Goal: Task Accomplishment & Management: Complete application form

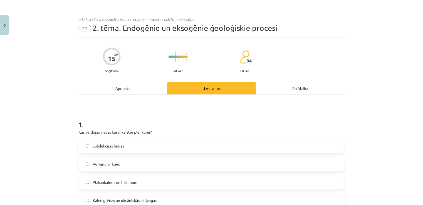
scroll to position [83, 0]
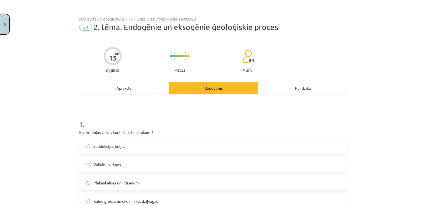
click at [6, 23] on button "Close" at bounding box center [4, 24] width 9 height 21
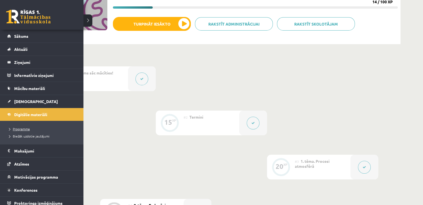
click at [29, 128] on span "Programma" at bounding box center [18, 129] width 23 height 4
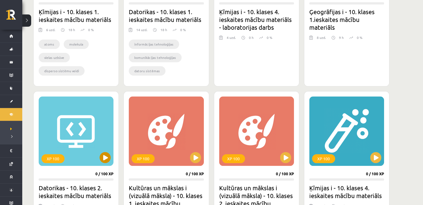
scroll to position [612, 0]
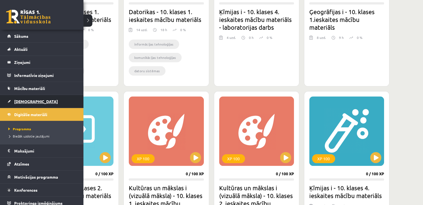
click at [25, 101] on span "[DEMOGRAPHIC_DATA]" at bounding box center [36, 101] width 44 height 5
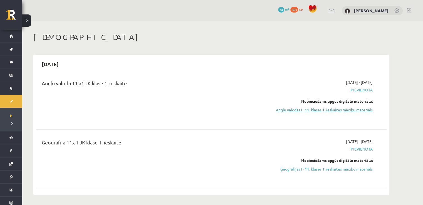
click at [303, 109] on link "Angļu valodas I - 11. klases 1. ieskaites mācību materiāls" at bounding box center [320, 110] width 105 height 6
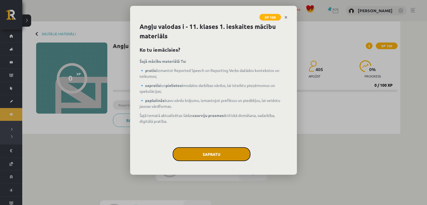
click at [212, 156] on button "Sapratu" at bounding box center [212, 154] width 78 height 14
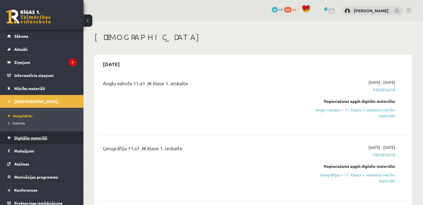
click at [31, 140] on link "Digitālie materiāli" at bounding box center [41, 137] width 69 height 13
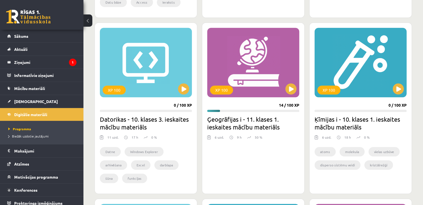
scroll to position [528, 0]
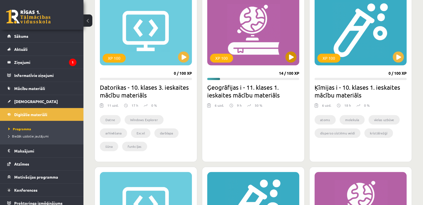
click at [246, 54] on div "XP 100" at bounding box center [253, 30] width 92 height 69
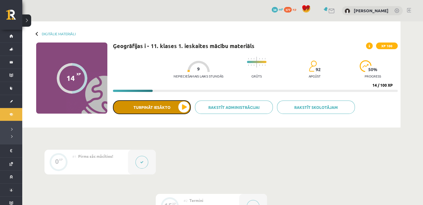
click at [148, 105] on button "Turpināt iesākto" at bounding box center [152, 107] width 78 height 14
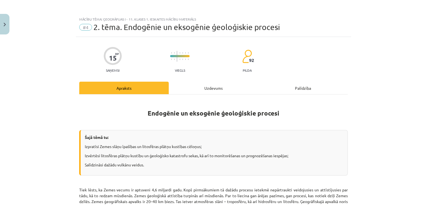
click at [192, 86] on div "Uzdevums" at bounding box center [214, 88] width 90 height 13
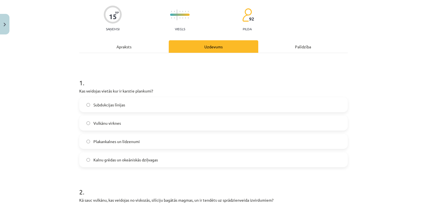
scroll to position [42, 0]
click at [128, 48] on div "Apraksts" at bounding box center [124, 46] width 90 height 13
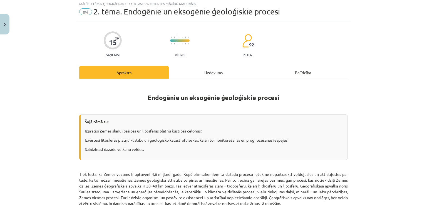
scroll to position [14, 0]
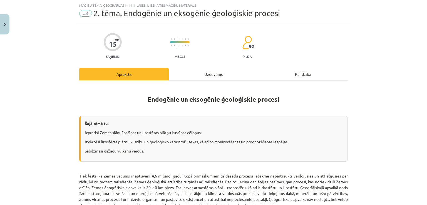
click at [188, 68] on div "Uzdevums" at bounding box center [214, 74] width 90 height 13
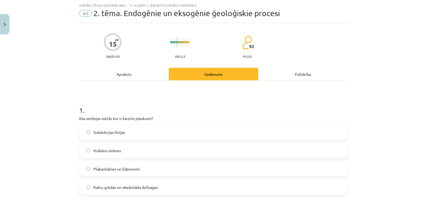
click at [133, 150] on label "Vulkānu virknes" at bounding box center [213, 151] width 267 height 14
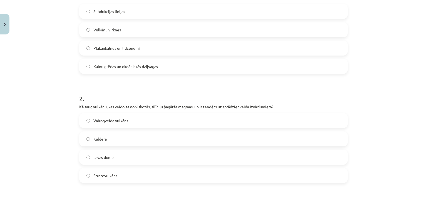
scroll to position [143, 0]
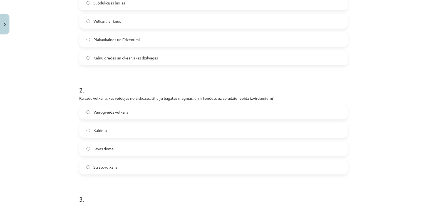
click at [101, 171] on label "Stratovulkāns" at bounding box center [213, 167] width 267 height 14
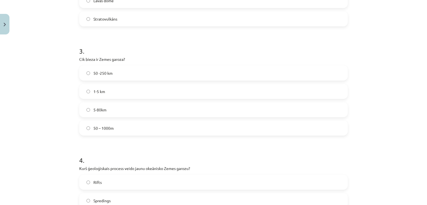
scroll to position [282, 0]
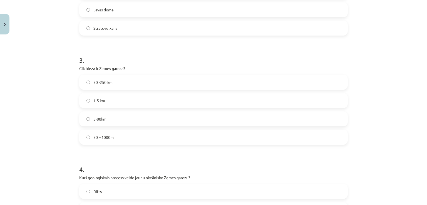
click at [102, 118] on span "5-80km" at bounding box center [99, 119] width 13 height 6
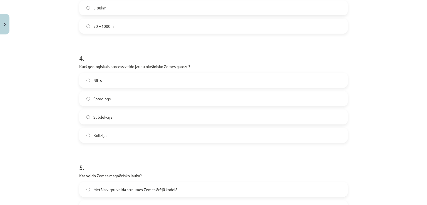
click at [105, 115] on span "Subdukcija" at bounding box center [102, 117] width 19 height 6
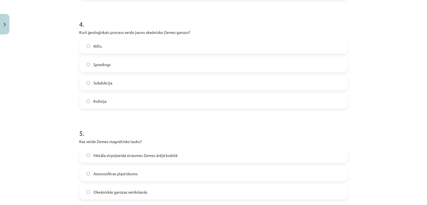
scroll to position [449, 0]
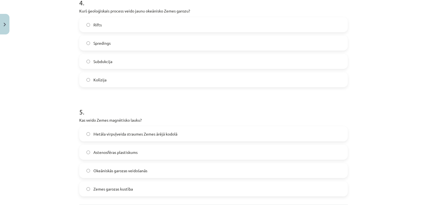
click at [107, 46] on label "Spredings" at bounding box center [213, 43] width 267 height 14
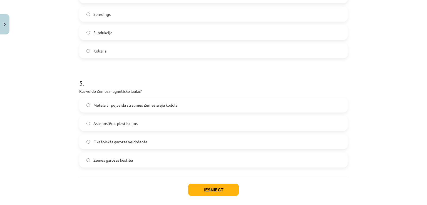
scroll to position [505, 0]
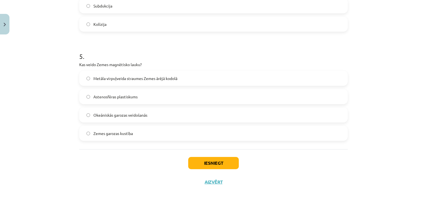
click at [147, 79] on span "Metāla virpuļveida straumes Zemes ārējā kodolā" at bounding box center [135, 79] width 84 height 6
click at [193, 160] on button "Iesniegt" at bounding box center [213, 163] width 51 height 12
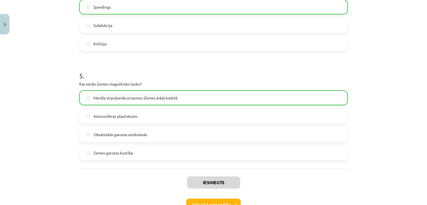
scroll to position [523, 0]
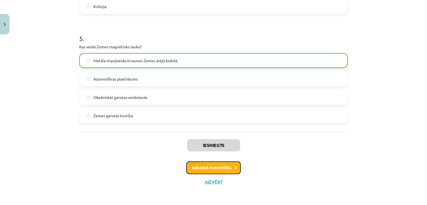
click at [203, 166] on button "Nākamā nodarbība" at bounding box center [213, 168] width 54 height 13
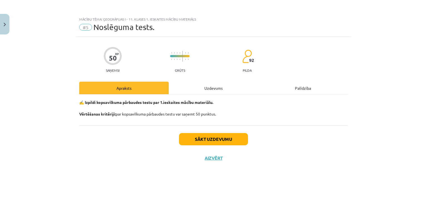
scroll to position [0, 0]
click at [200, 137] on button "Sākt uzdevumu" at bounding box center [213, 139] width 69 height 12
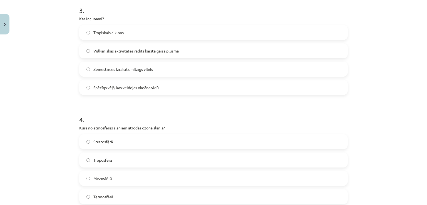
scroll to position [306, 0]
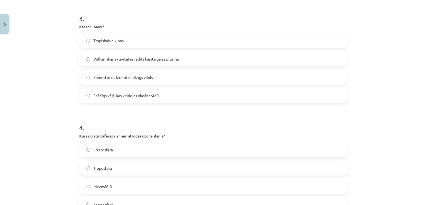
click at [172, 77] on label "Zemestrīces izraisīts milzīgs vilnis" at bounding box center [213, 77] width 267 height 14
click at [141, 98] on span "Spēcīgs vējš, kas veidojas okeāna vidū" at bounding box center [125, 96] width 65 height 6
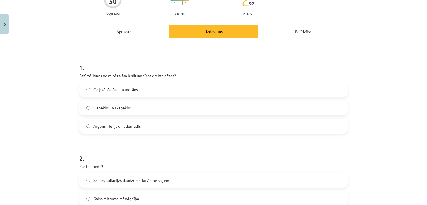
scroll to position [56, 0]
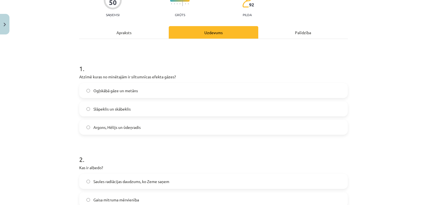
click at [131, 93] on span "Ogļskābā gāze un metāns" at bounding box center [115, 91] width 44 height 6
click at [125, 108] on span "Slāpeklis un skābeklis" at bounding box center [111, 109] width 37 height 6
click at [134, 93] on span "Ogļskābā gāze un metāns" at bounding box center [115, 91] width 44 height 6
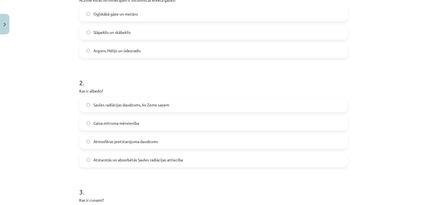
scroll to position [139, 0]
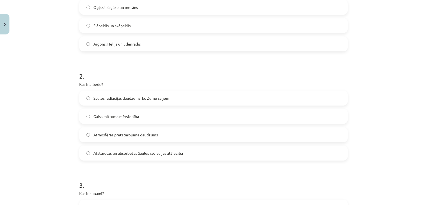
click at [114, 160] on div "Atstarotās un absorbētās Saules radiācijas attiecība" at bounding box center [213, 153] width 269 height 15
click at [118, 157] on label "Atstarotās un absorbētās Saules radiācijas attiecība" at bounding box center [213, 153] width 267 height 14
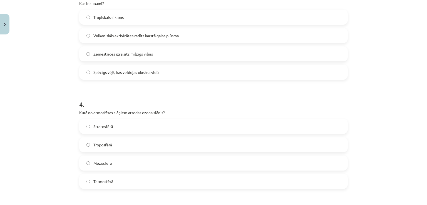
scroll to position [334, 0]
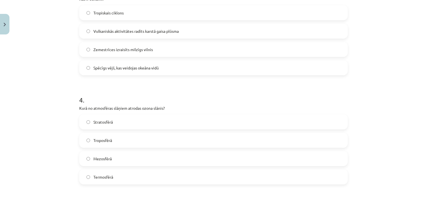
click at [103, 122] on span "Stratosfērā" at bounding box center [102, 122] width 19 height 6
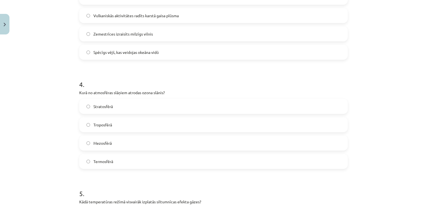
scroll to position [473, 0]
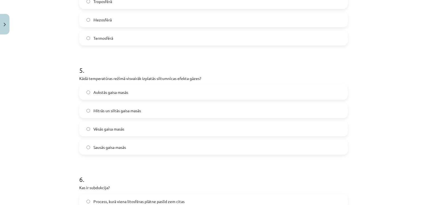
click at [140, 110] on label "Mitrās un siltās gaisa masās" at bounding box center [213, 111] width 267 height 14
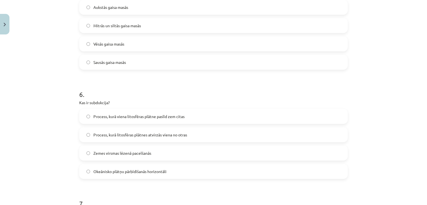
scroll to position [584, 0]
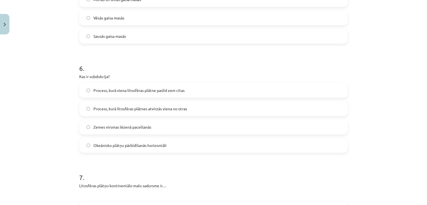
click at [127, 93] on span "Process, kurā viena litosfēras plātne paslīd zem citas" at bounding box center [138, 91] width 91 height 6
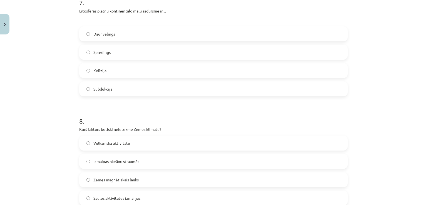
scroll to position [731, 0]
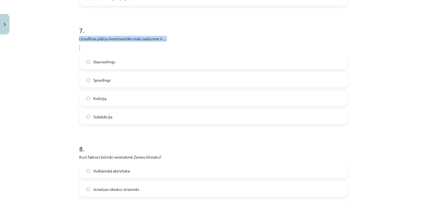
drag, startPoint x: 73, startPoint y: 40, endPoint x: 156, endPoint y: 48, distance: 82.7
click at [156, 48] on div "Mācību tēma: Ģeogrāfijas i - 11. klases 1. ieskaites mācību materiāls #5 Noslēg…" at bounding box center [213, 102] width 427 height 205
click at [159, 52] on div "7 . Litosfēras plātņu kontinentālo malu sadursme ir… Daunvelings Spredings Kolī…" at bounding box center [213, 70] width 269 height 107
click at [112, 96] on label "Kolīzija" at bounding box center [213, 98] width 267 height 14
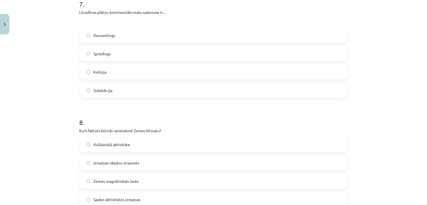
scroll to position [814, 0]
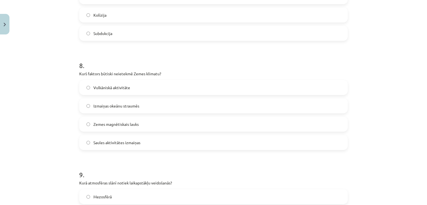
click at [140, 123] on label "Zemes magnētiskais lauks" at bounding box center [213, 124] width 267 height 14
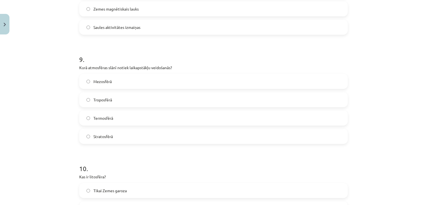
scroll to position [959, 0]
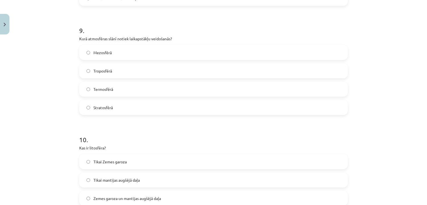
click at [101, 88] on span "Termosfērā" at bounding box center [103, 89] width 20 height 6
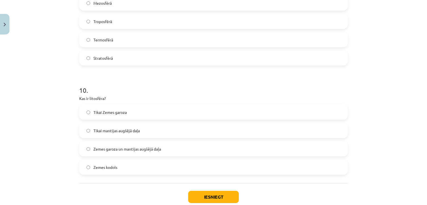
scroll to position [1014, 0]
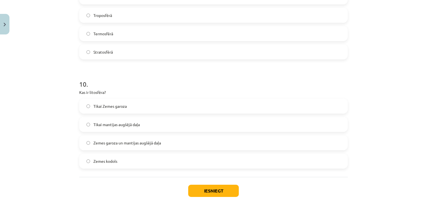
click at [140, 144] on span "Zemes garoza un mantijas augšējā daļa" at bounding box center [127, 143] width 68 height 6
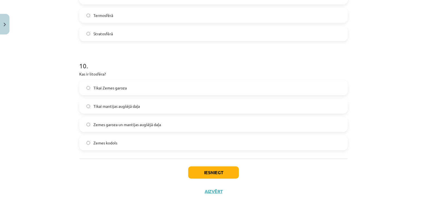
scroll to position [1042, 0]
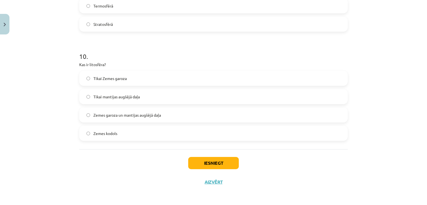
click at [220, 174] on div "Iesniegt Aizvērt" at bounding box center [213, 168] width 269 height 39
click at [224, 166] on button "Iesniegt" at bounding box center [213, 163] width 51 height 12
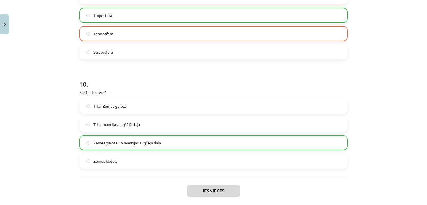
scroll to position [1060, 0]
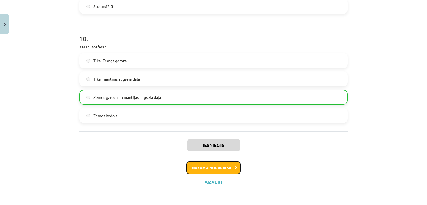
click at [221, 167] on button "Nākamā nodarbība" at bounding box center [213, 168] width 54 height 13
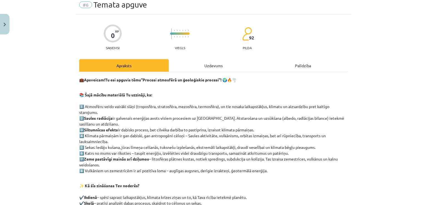
scroll to position [14, 0]
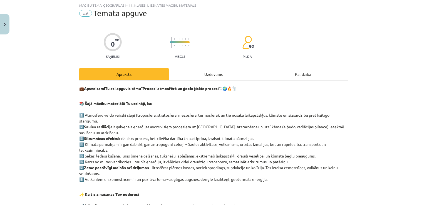
click at [208, 71] on div "Uzdevums" at bounding box center [214, 74] width 90 height 13
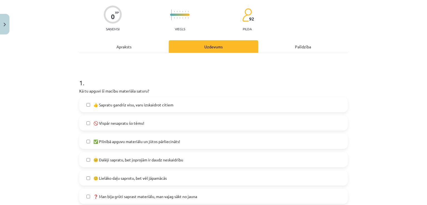
scroll to position [42, 0]
click at [142, 160] on span "😐 Dalēji sapratu, bet joprojām ir daudz neskaidrību" at bounding box center [138, 160] width 90 height 6
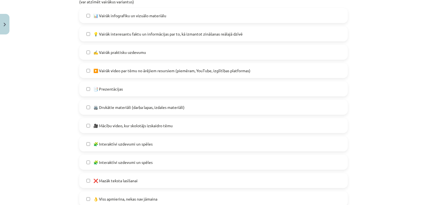
scroll to position [292, 0]
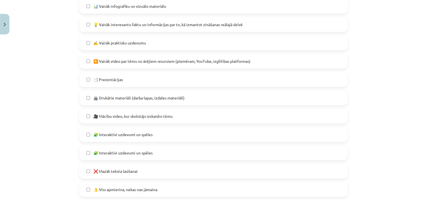
click at [130, 169] on span "❌ Mazāk teksta lasīšanai" at bounding box center [115, 171] width 44 height 6
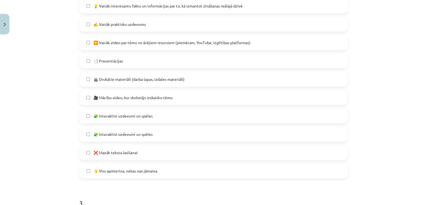
scroll to position [375, 0]
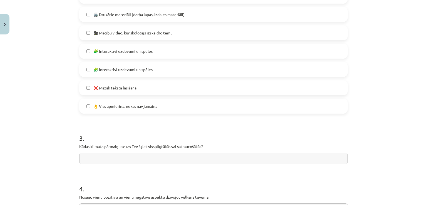
click at [132, 160] on input "text" at bounding box center [213, 158] width 269 height 11
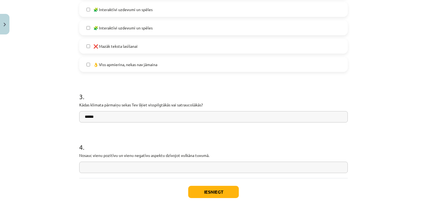
scroll to position [431, 0]
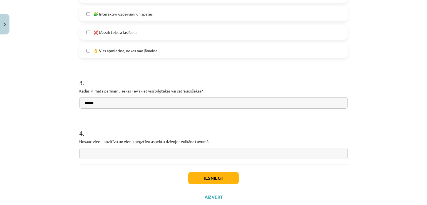
type input "******"
click at [125, 155] on input "text" at bounding box center [213, 153] width 269 height 11
type input "*"
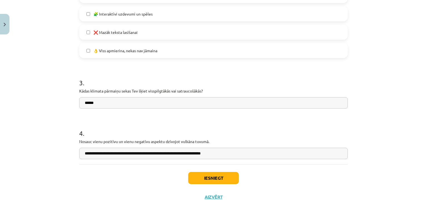
click at [163, 153] on input "**********" at bounding box center [213, 153] width 269 height 11
click at [181, 156] on input "**********" at bounding box center [213, 153] width 269 height 11
click at [103, 154] on input "**********" at bounding box center [213, 153] width 269 height 11
click at [115, 155] on input "**********" at bounding box center [213, 153] width 269 height 11
type input "**********"
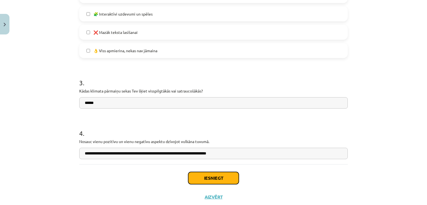
click at [202, 176] on button "Iesniegt" at bounding box center [213, 178] width 51 height 12
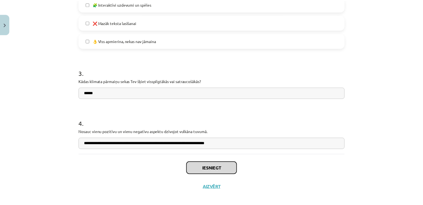
scroll to position [446, 0]
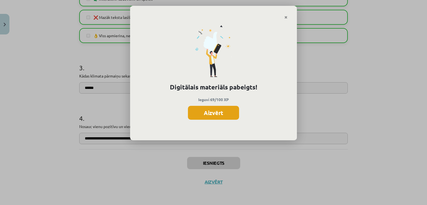
click at [208, 113] on button "Aizvērt" at bounding box center [213, 113] width 51 height 14
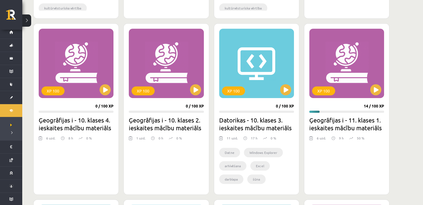
scroll to position [319, 0]
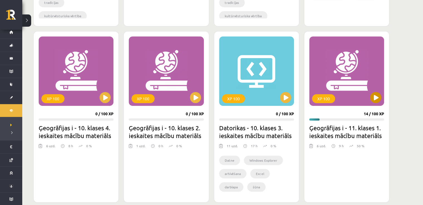
click at [336, 80] on div "XP 100" at bounding box center [346, 70] width 75 height 69
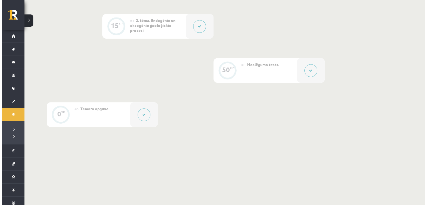
scroll to position [288, 0]
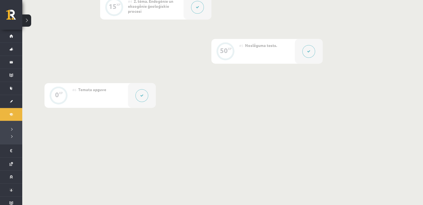
click at [138, 93] on button at bounding box center [141, 95] width 13 height 13
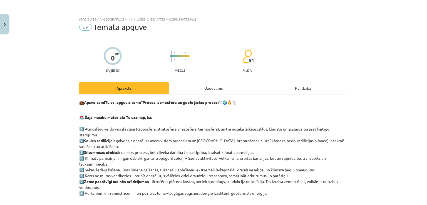
click at [209, 87] on div "Uzdevums" at bounding box center [214, 88] width 90 height 13
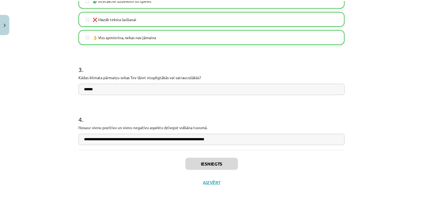
scroll to position [446, 0]
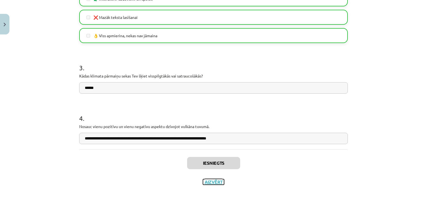
click at [210, 183] on button "Aizvērt" at bounding box center [213, 182] width 21 height 6
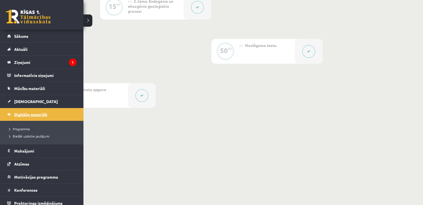
click at [29, 115] on span "Digitālie materiāli" at bounding box center [30, 114] width 33 height 5
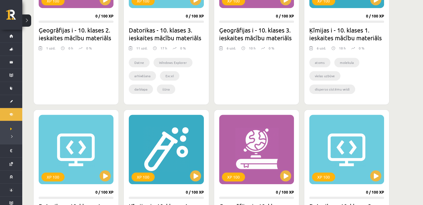
scroll to position [500, 0]
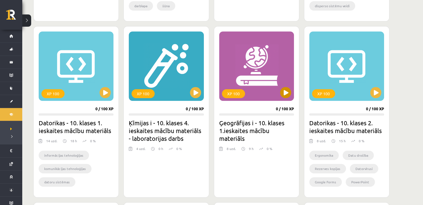
click at [246, 71] on div "XP 100" at bounding box center [256, 65] width 75 height 69
